Goal: Task Accomplishment & Management: Use online tool/utility

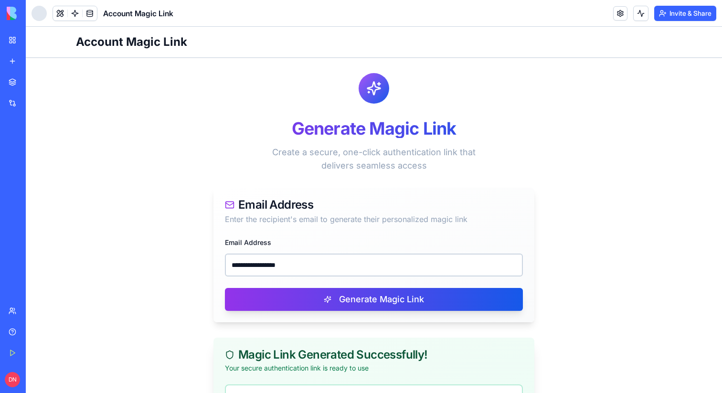
scroll to position [130, 0]
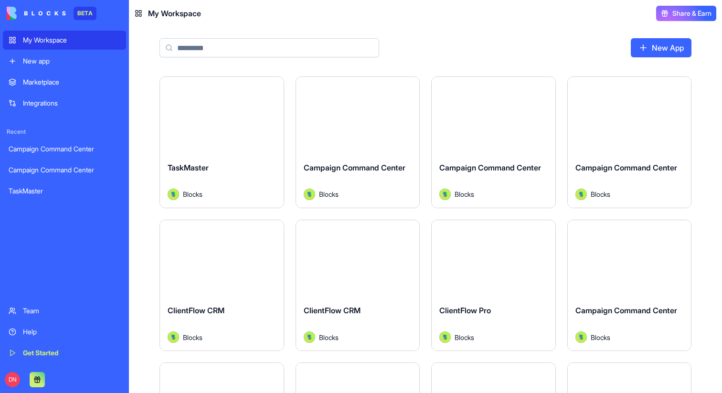
click at [212, 108] on button "Launch" at bounding box center [222, 115] width 72 height 19
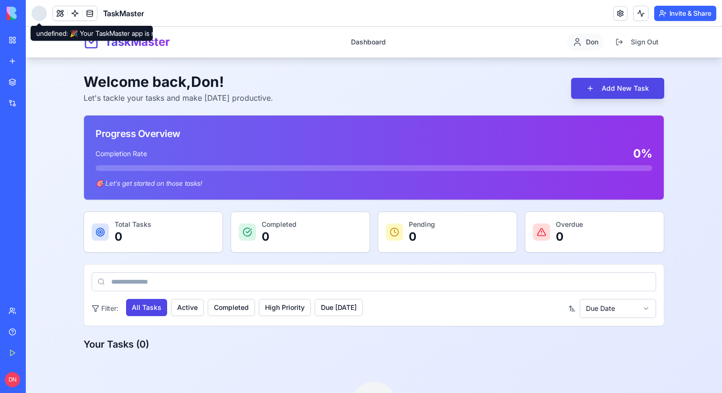
click at [36, 16] on div at bounding box center [39, 13] width 15 height 15
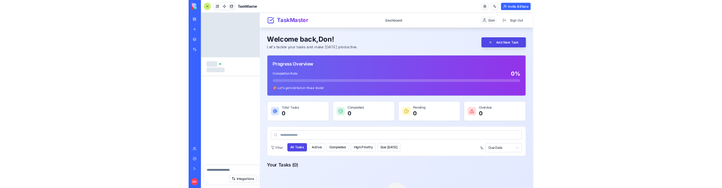
scroll to position [189, 0]
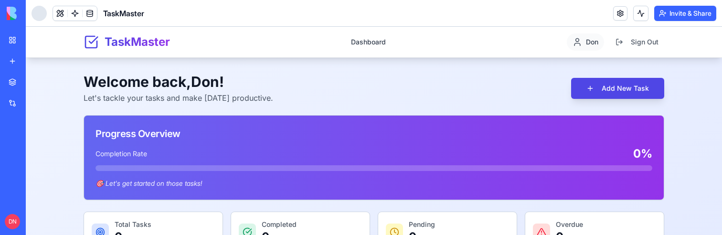
click at [36, 46] on link "My Workspace" at bounding box center [22, 40] width 38 height 19
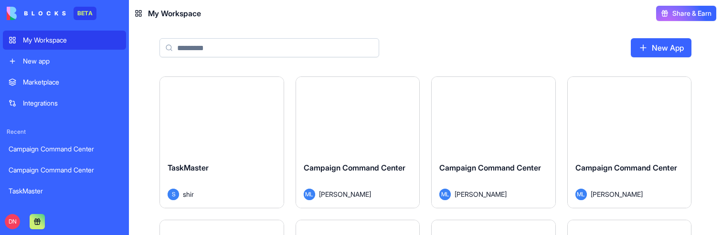
click at [210, 121] on button "Launch" at bounding box center [222, 115] width 72 height 19
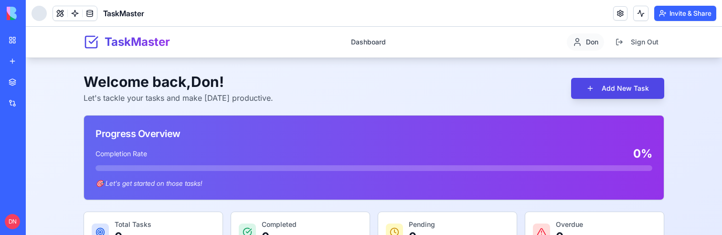
click at [35, 40] on div "My Workspace" at bounding box center [29, 40] width 12 height 10
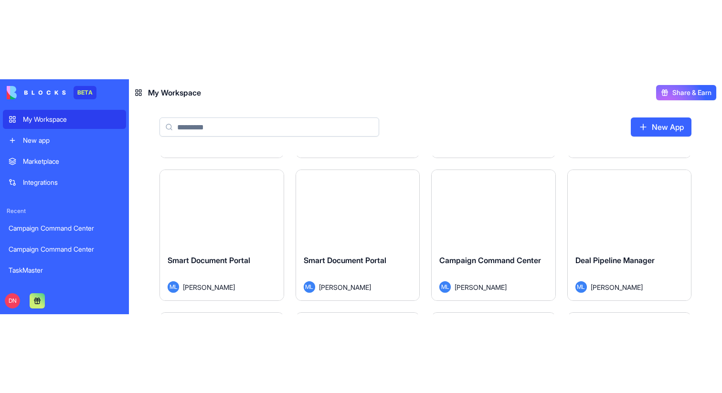
scroll to position [1418, 0]
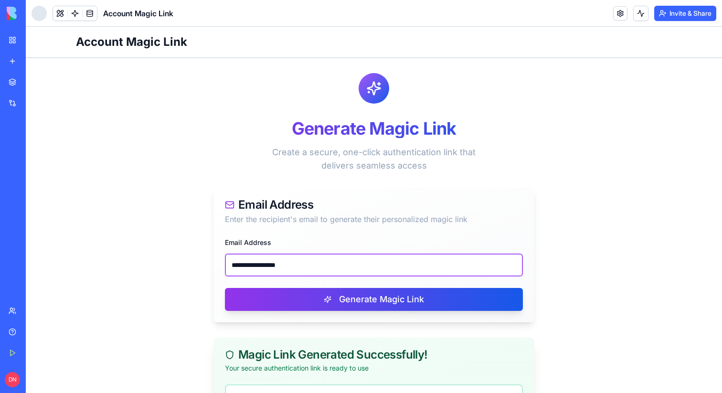
click at [286, 261] on input "**********" at bounding box center [374, 264] width 298 height 23
paste input "*******"
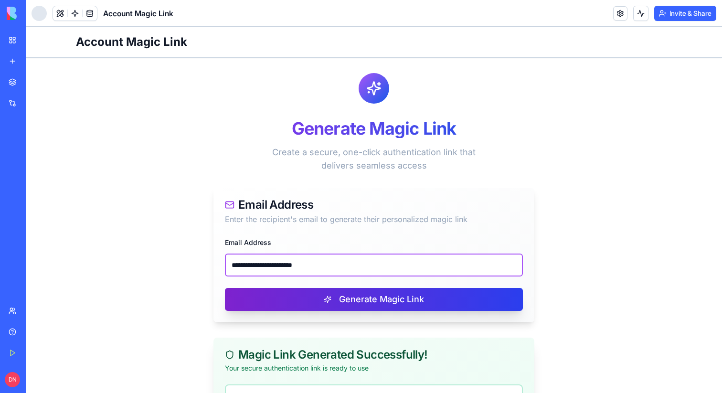
type input "**********"
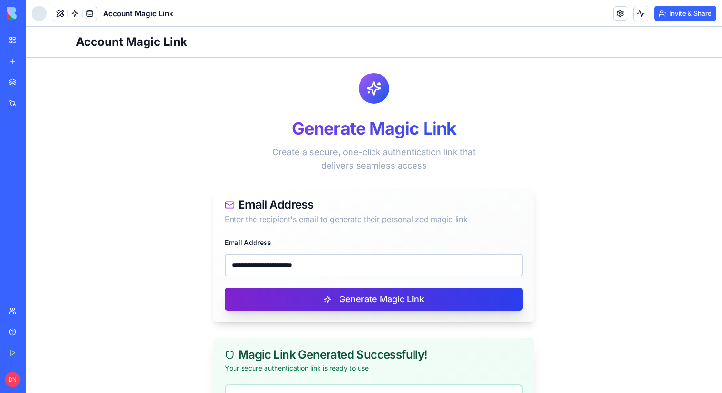
click at [338, 301] on button "Generate Magic Link" at bounding box center [374, 299] width 298 height 23
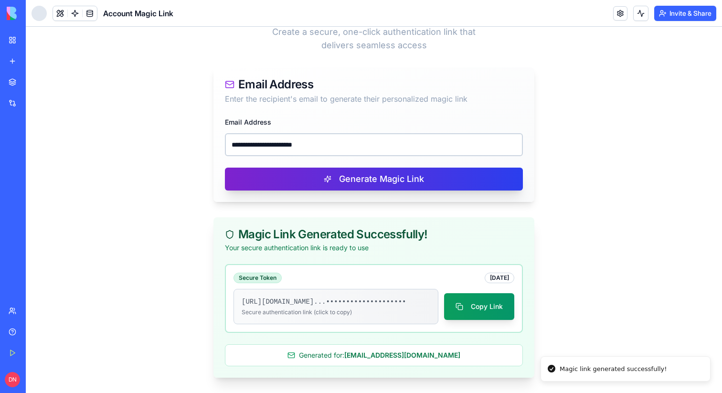
scroll to position [130, 0]
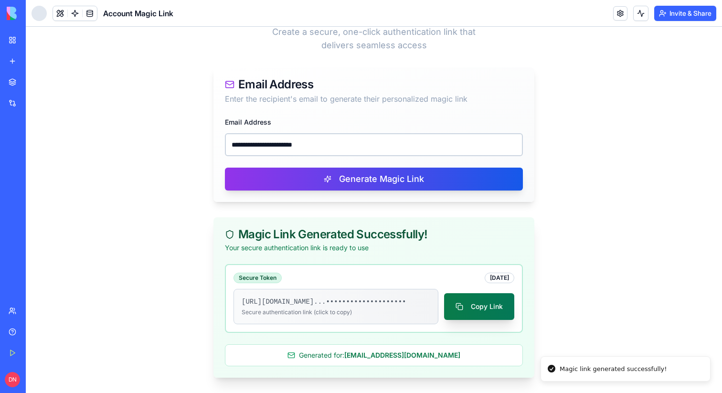
click at [494, 304] on button "Copy Link" at bounding box center [479, 306] width 70 height 27
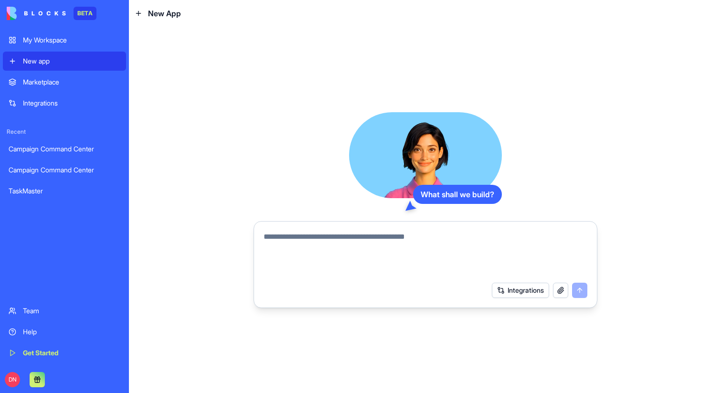
click at [79, 42] on div "My Workspace" at bounding box center [71, 40] width 97 height 10
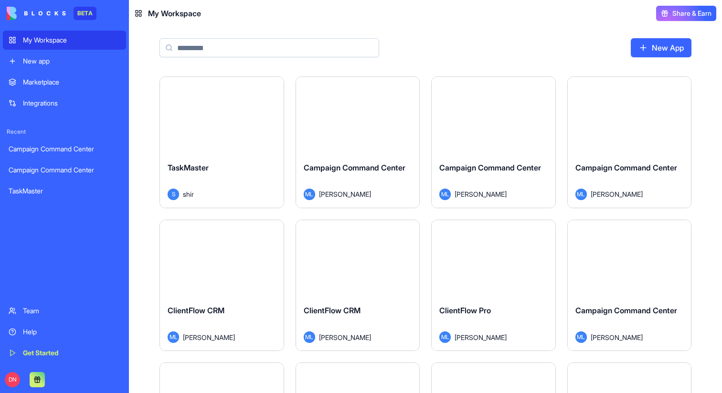
click at [58, 62] on div "New app" at bounding box center [71, 61] width 97 height 10
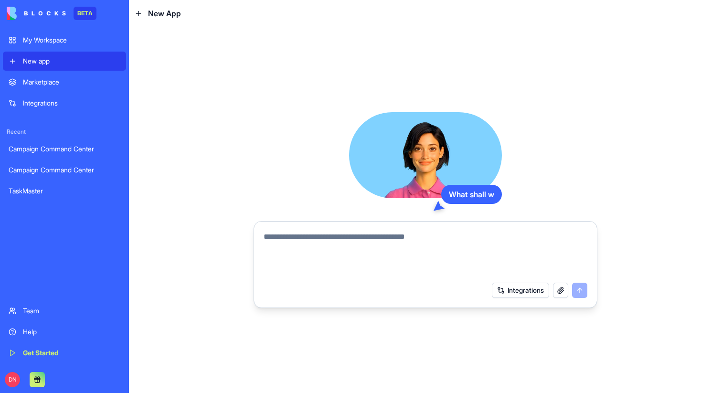
click at [290, 233] on textarea at bounding box center [425, 254] width 324 height 46
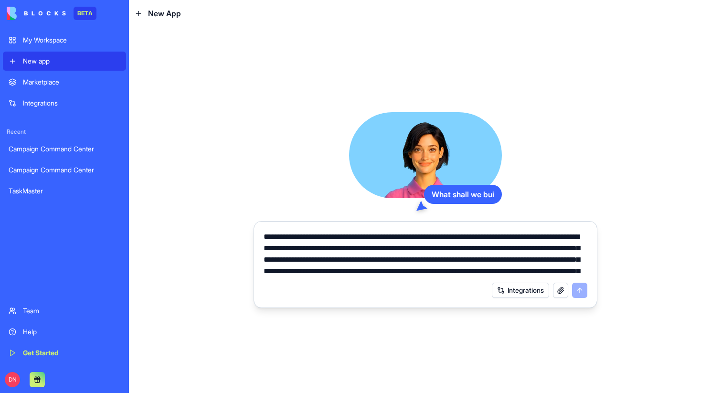
scroll to position [67, 0]
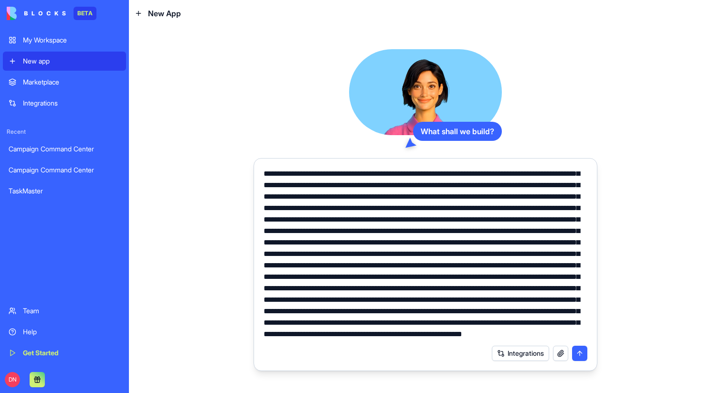
type textarea "**********"
click at [578, 356] on button "submit" at bounding box center [579, 353] width 15 height 15
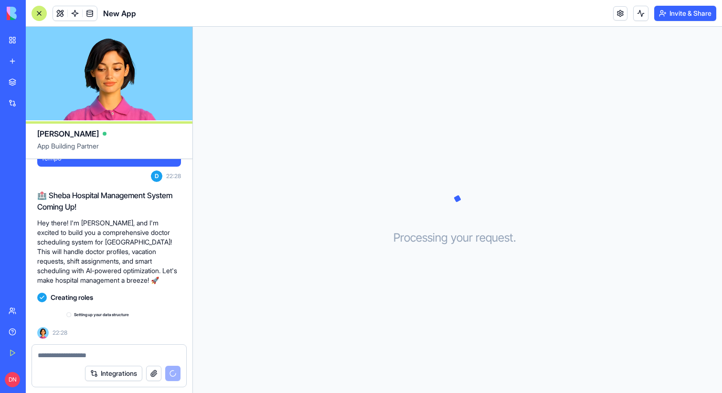
scroll to position [426, 0]
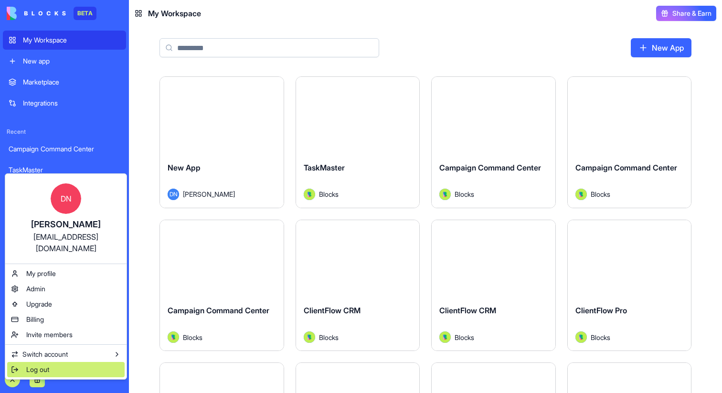
click at [51, 362] on div "Log out" at bounding box center [65, 369] width 117 height 15
